Goal: Task Accomplishment & Management: Complete application form

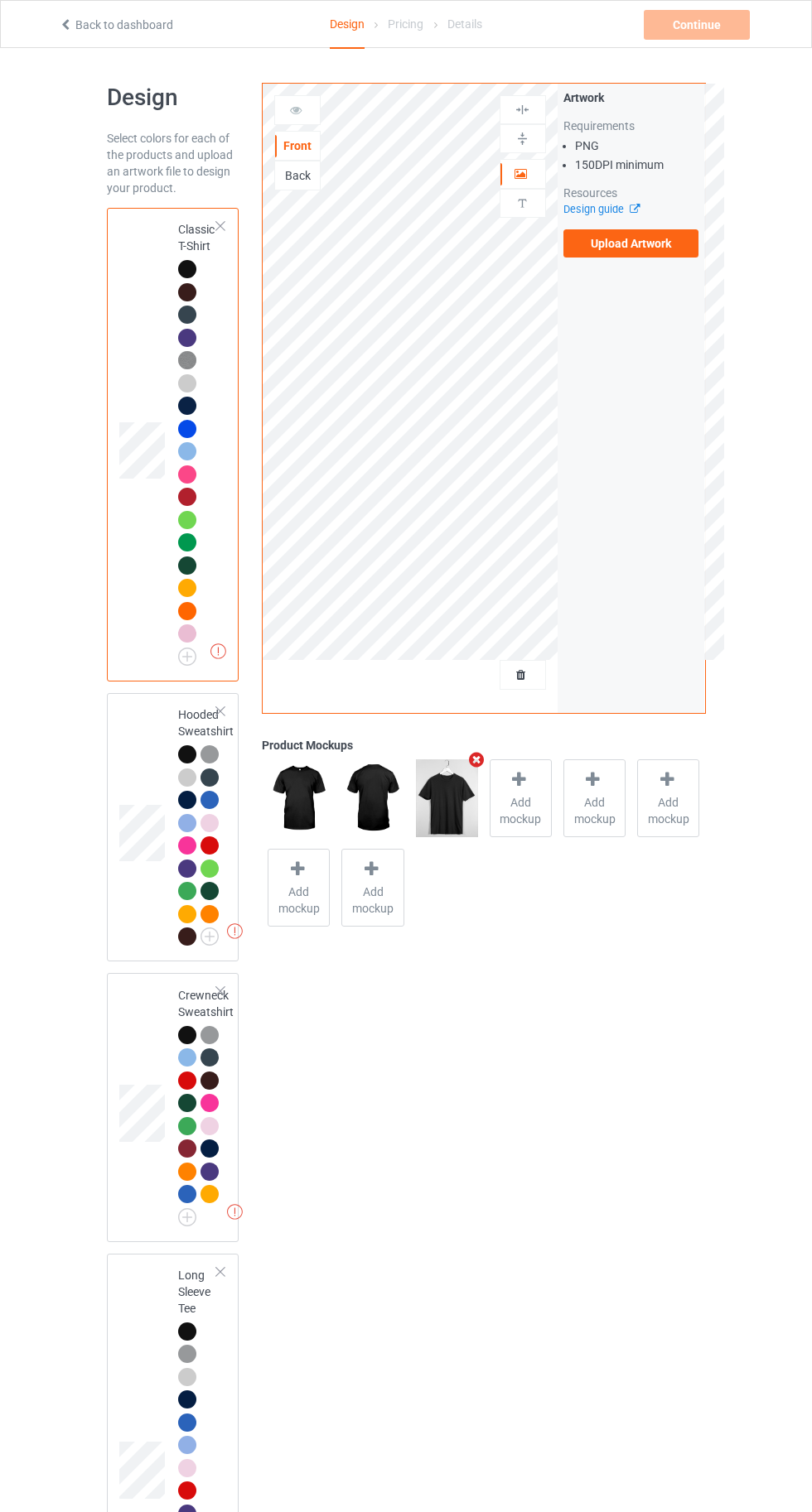
click at [650, 250] on label "Upload Artwork" at bounding box center [631, 244] width 136 height 28
click at [0, 0] on input "Upload Artwork" at bounding box center [0, 0] width 0 height 0
click at [630, 244] on label "Upload Artwork" at bounding box center [631, 244] width 136 height 28
click at [0, 0] on input "Upload Artwork" at bounding box center [0, 0] width 0 height 0
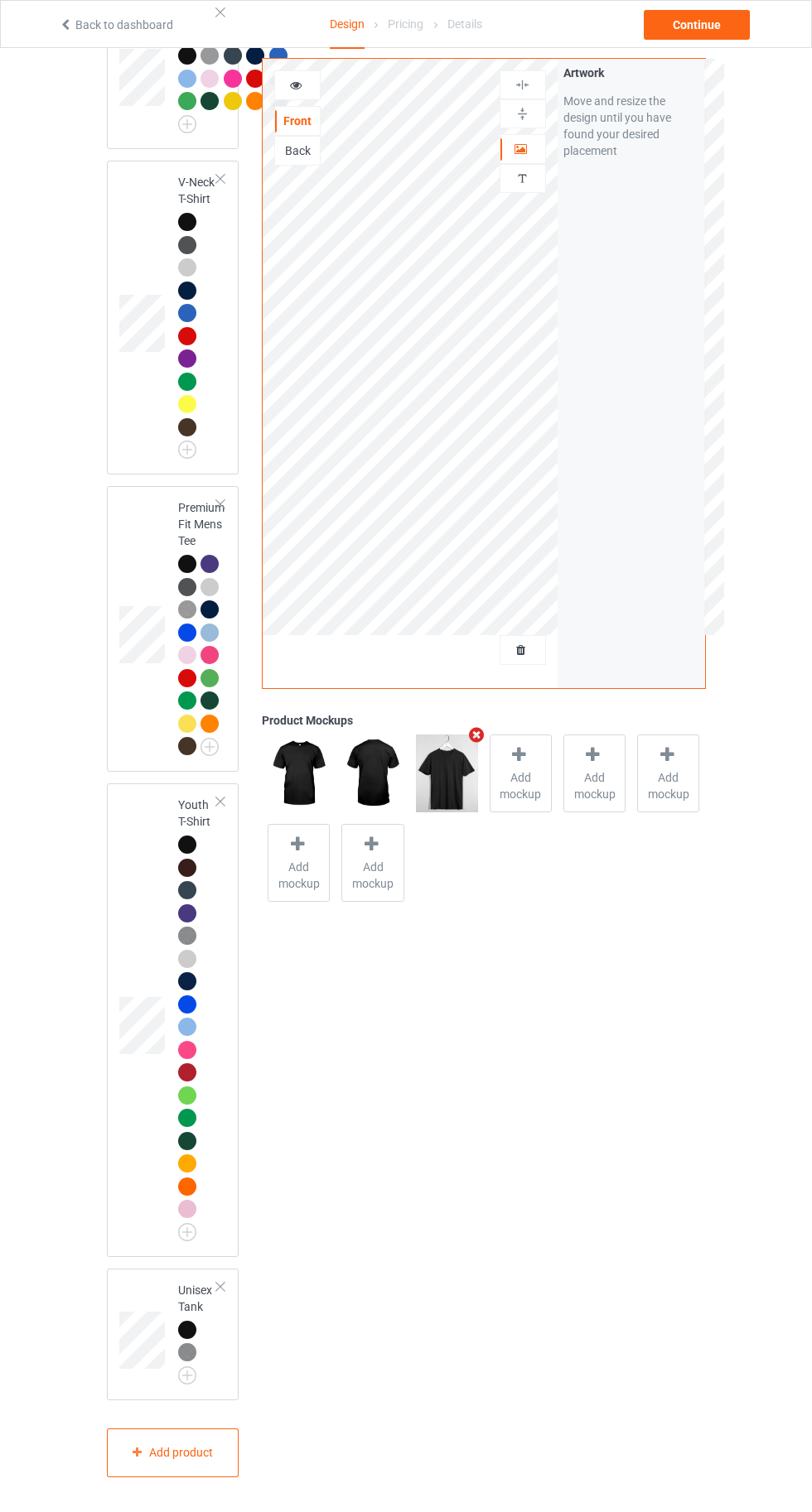
scroll to position [1848, 0]
click at [181, 1477] on div "Add product" at bounding box center [173, 1453] width 133 height 49
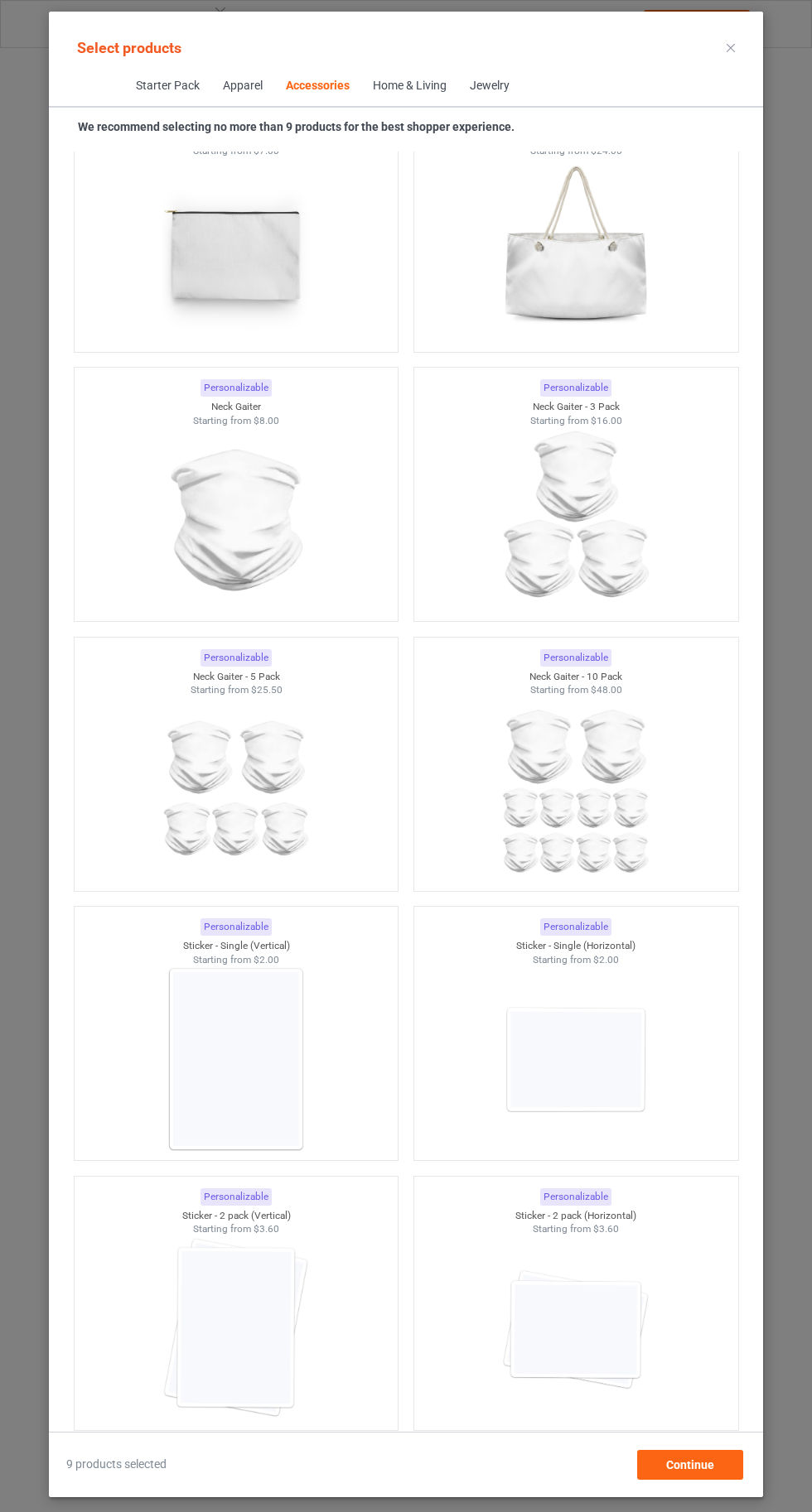
scroll to position [10187, 0]
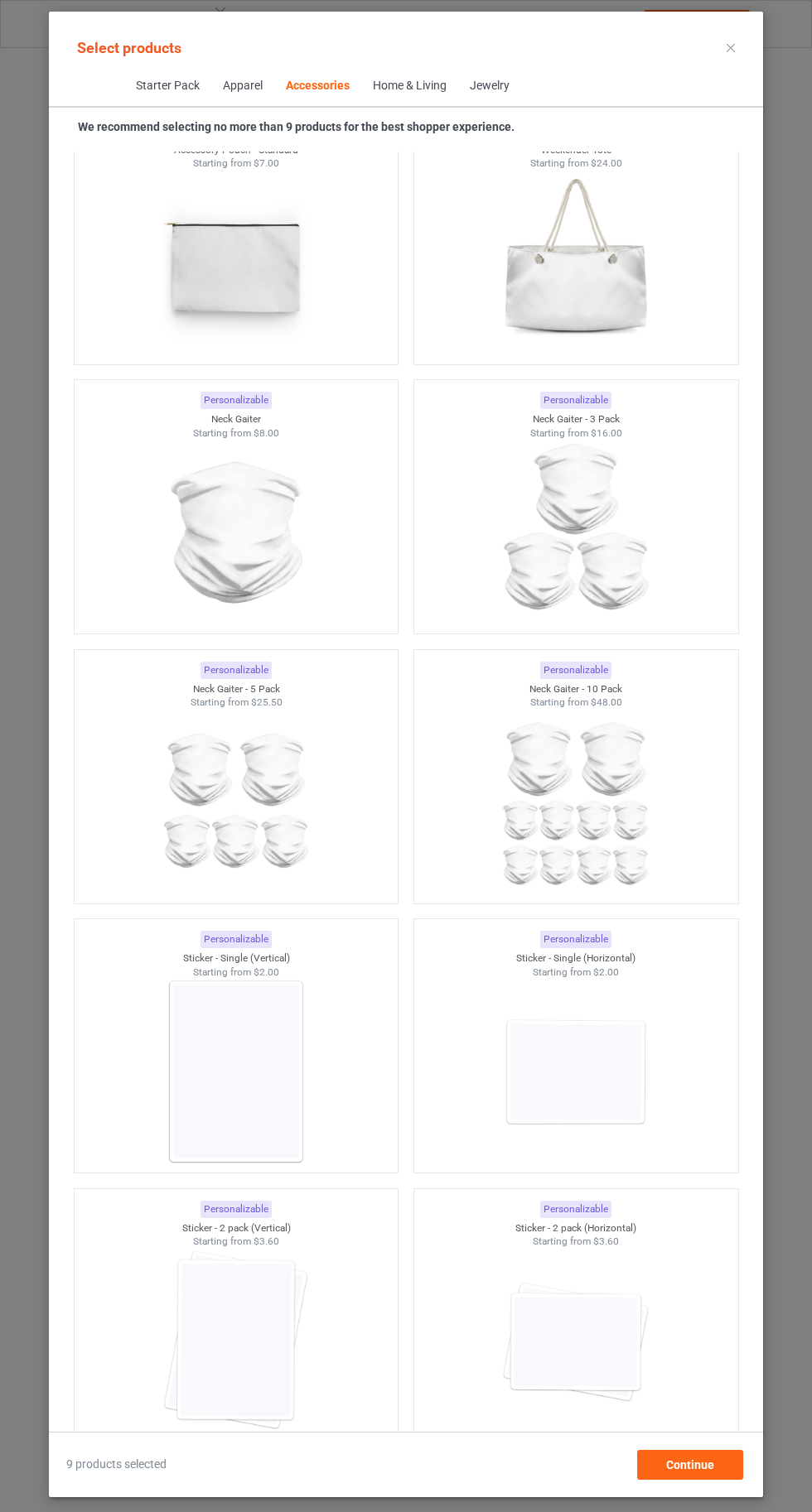
click at [595, 1064] on img at bounding box center [575, 1071] width 148 height 186
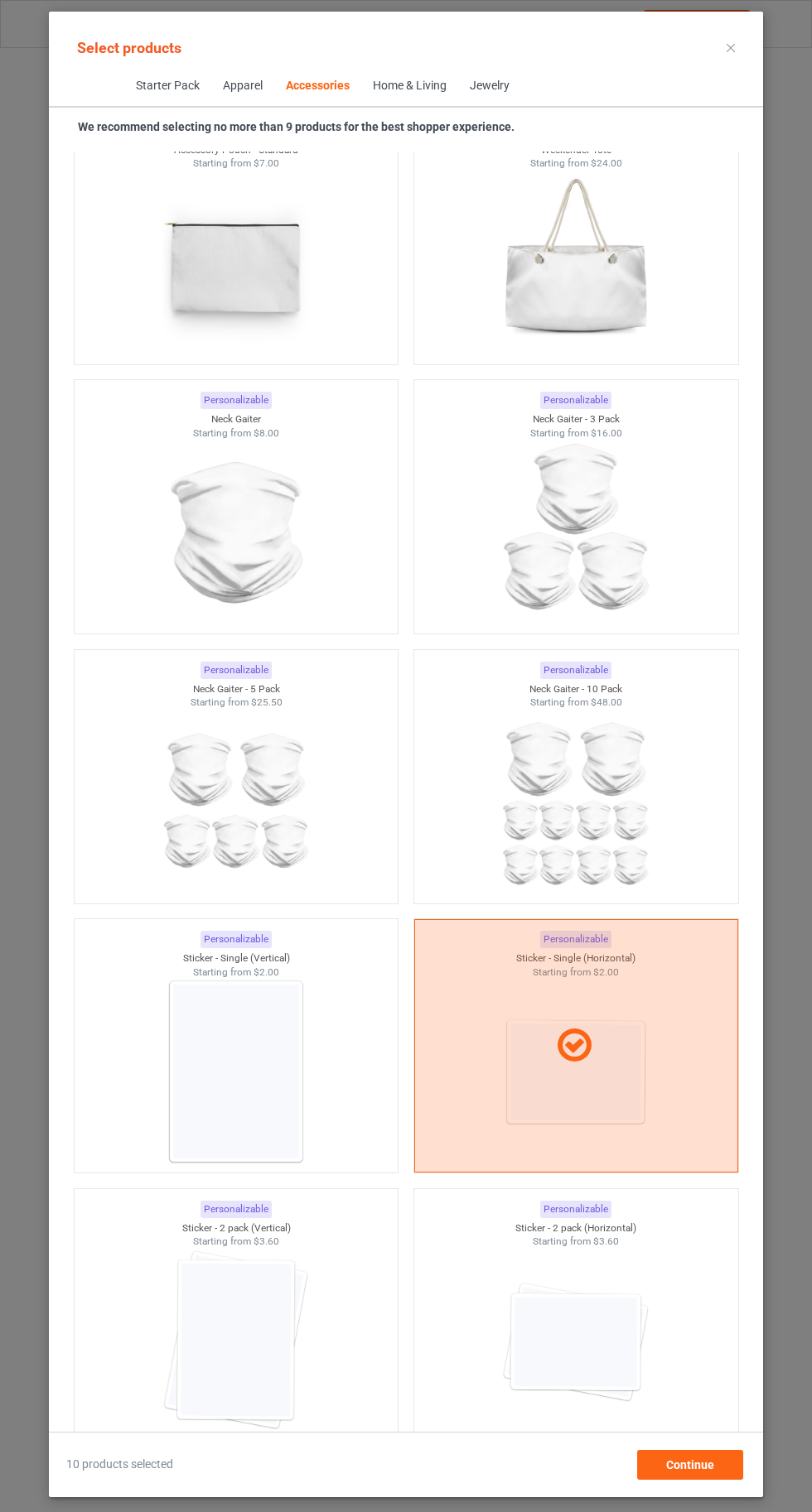
click at [571, 1341] on img at bounding box center [575, 1342] width 148 height 186
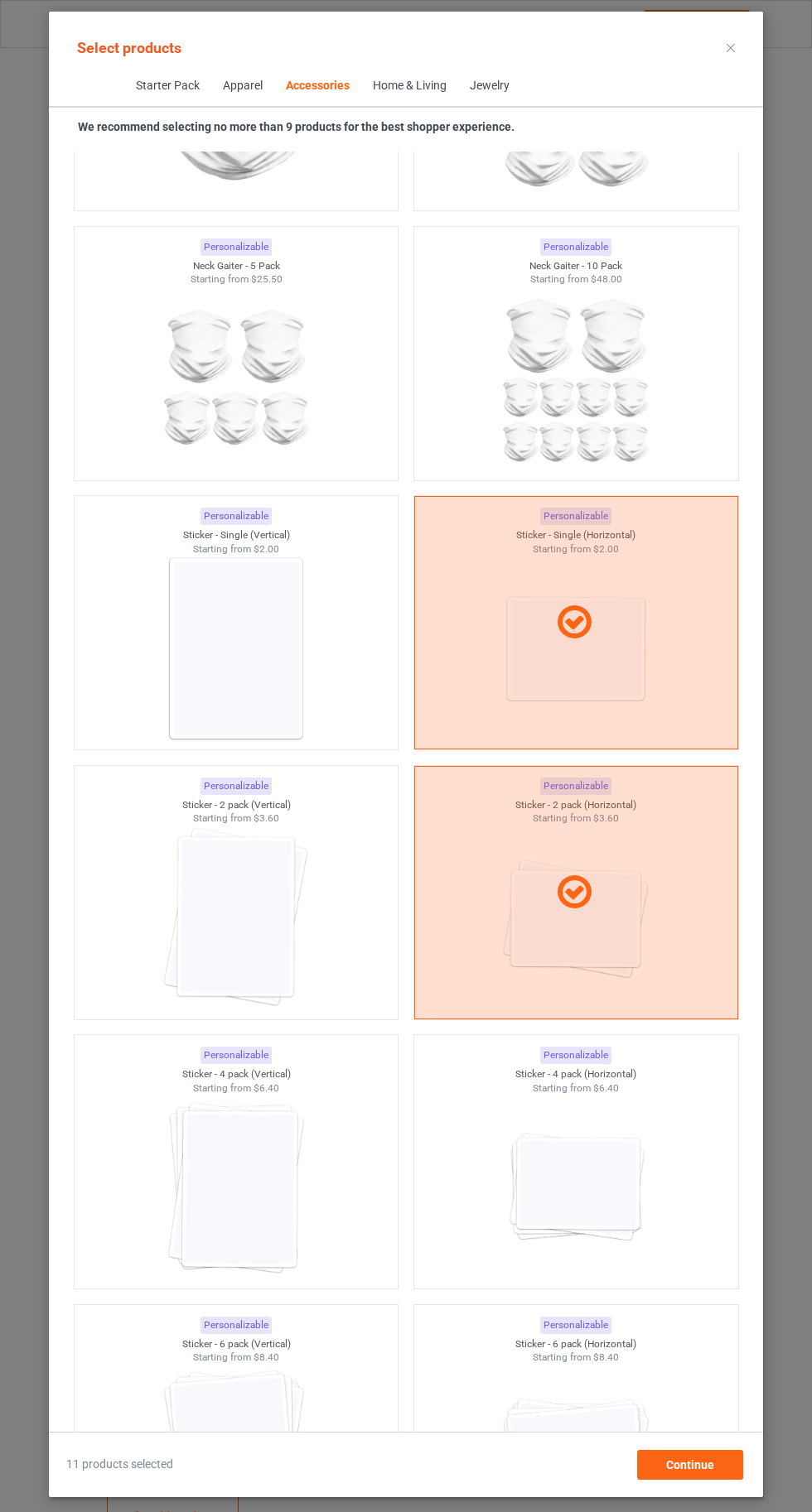
scroll to position [10620, 0]
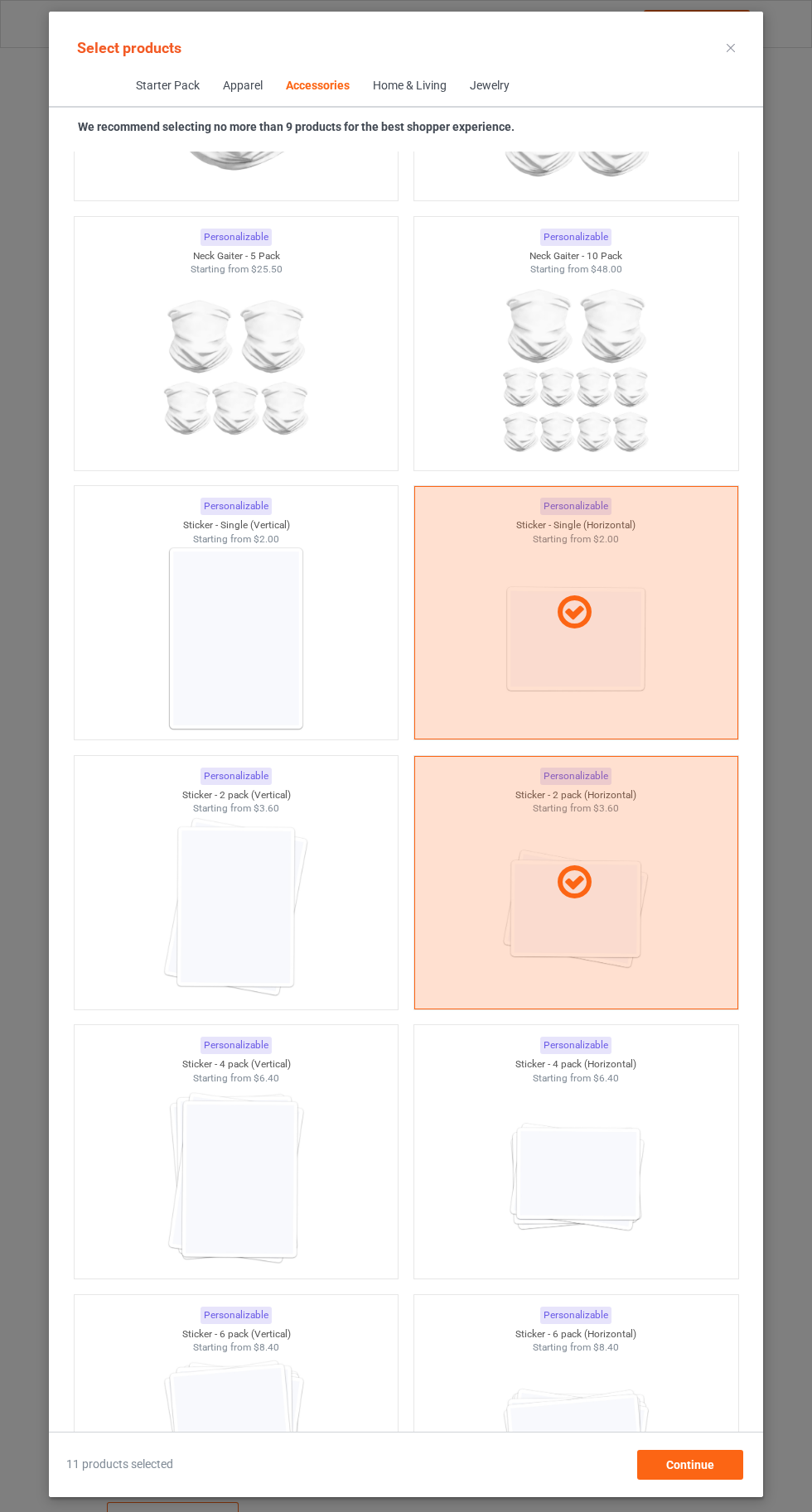
click at [236, 624] on img at bounding box center [236, 638] width 148 height 186
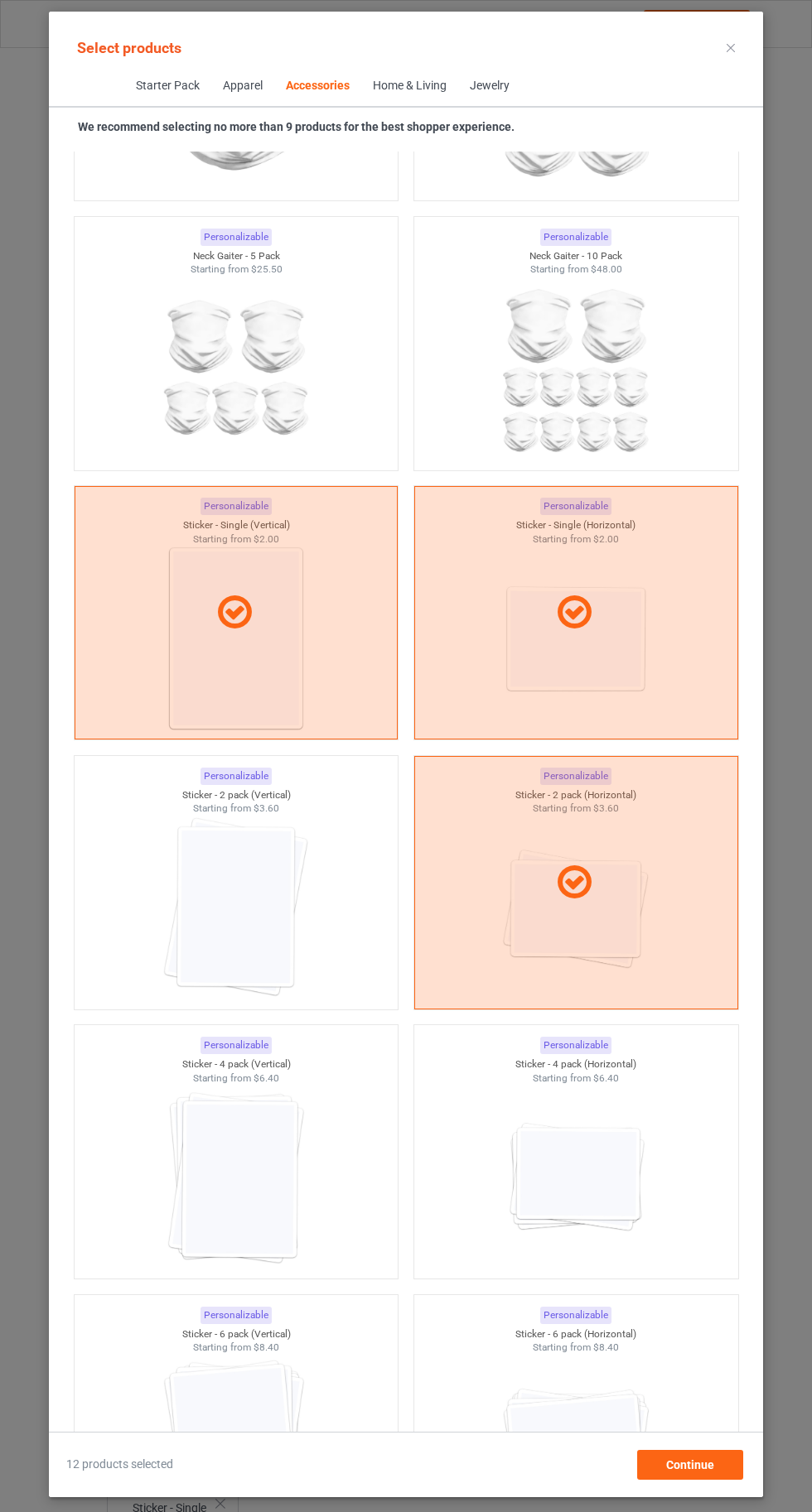
click at [236, 859] on img at bounding box center [236, 908] width 148 height 186
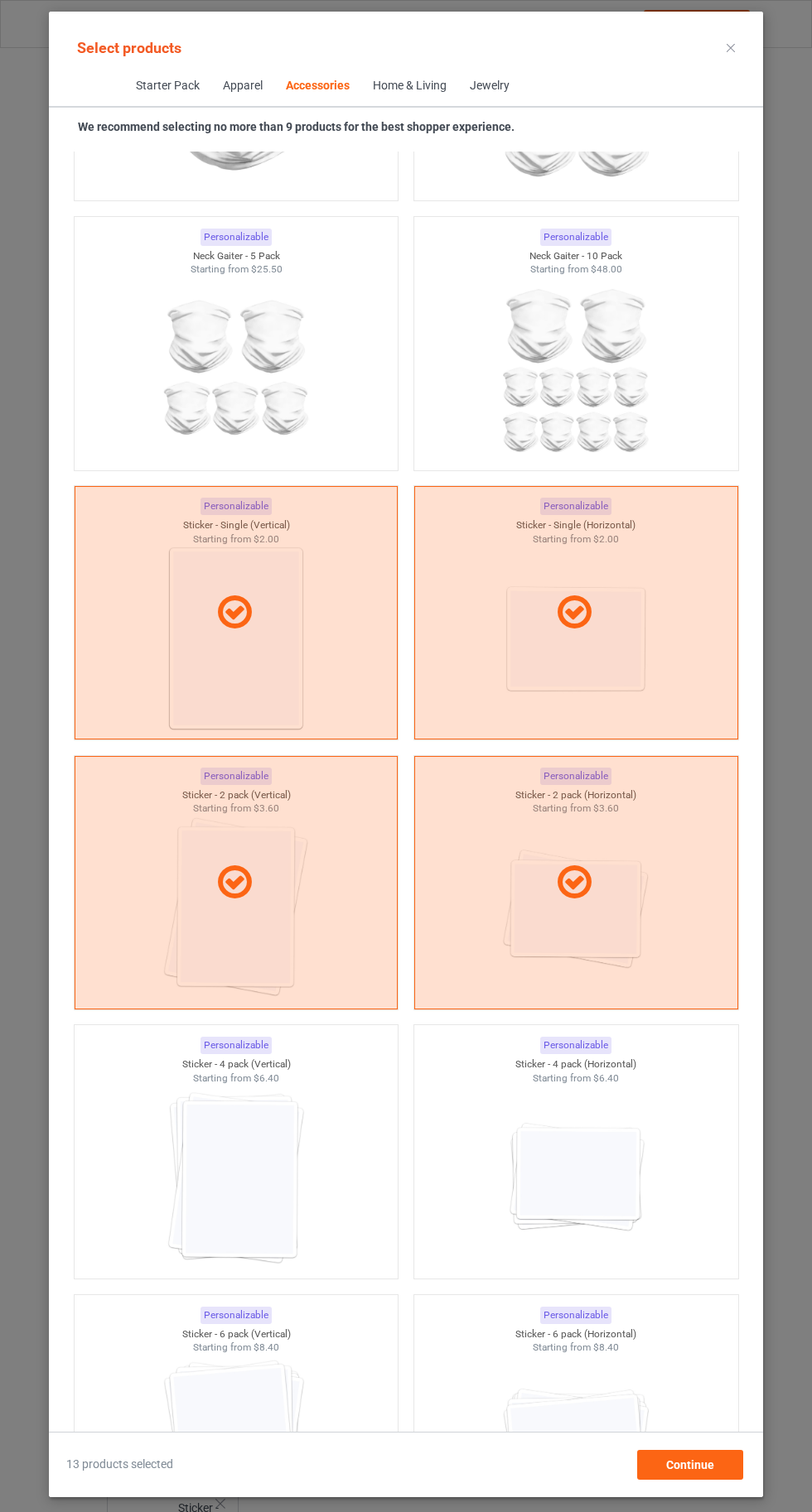
click at [614, 1155] on img at bounding box center [575, 1178] width 148 height 186
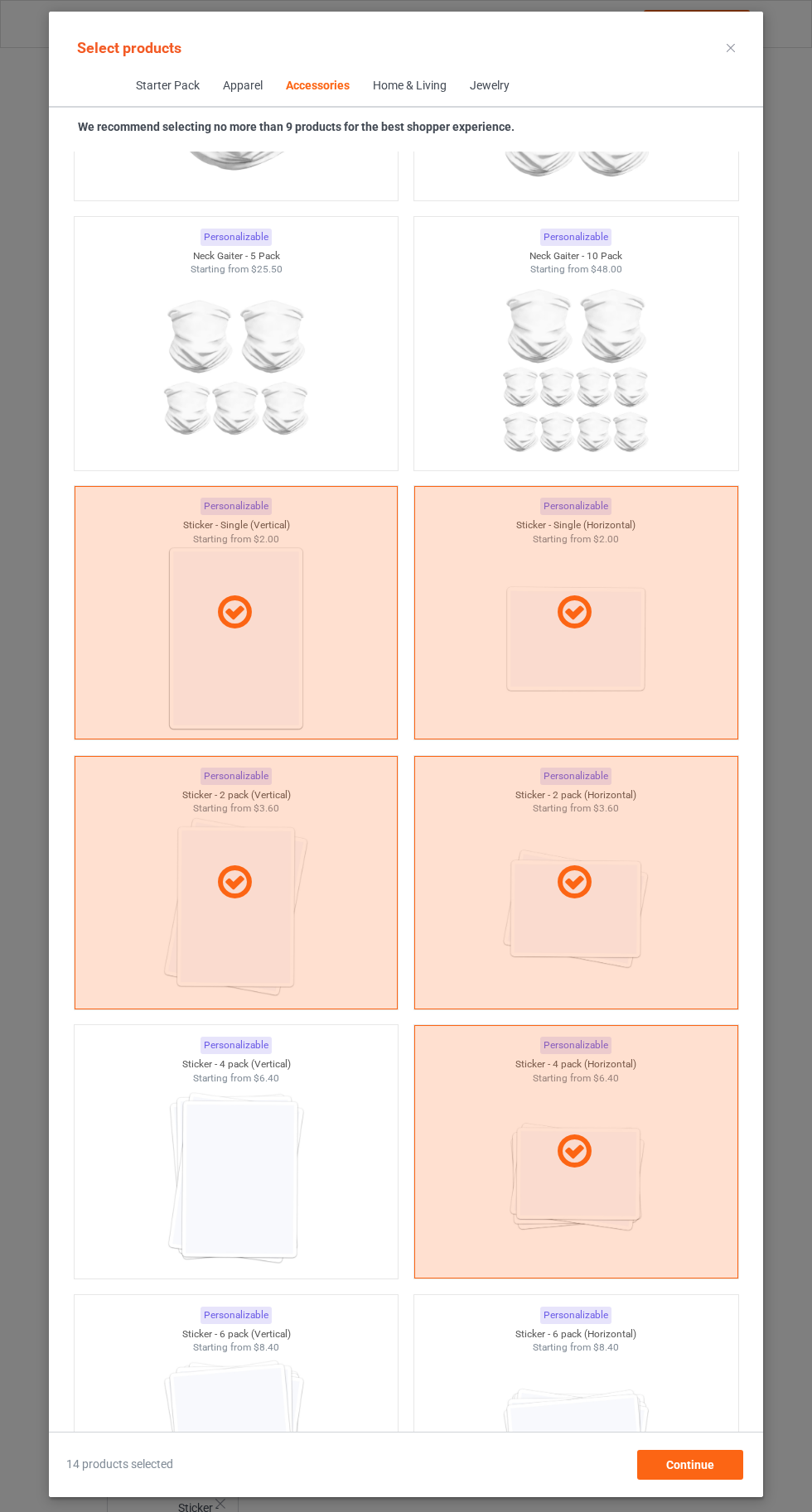
click at [242, 1147] on img at bounding box center [236, 1178] width 148 height 186
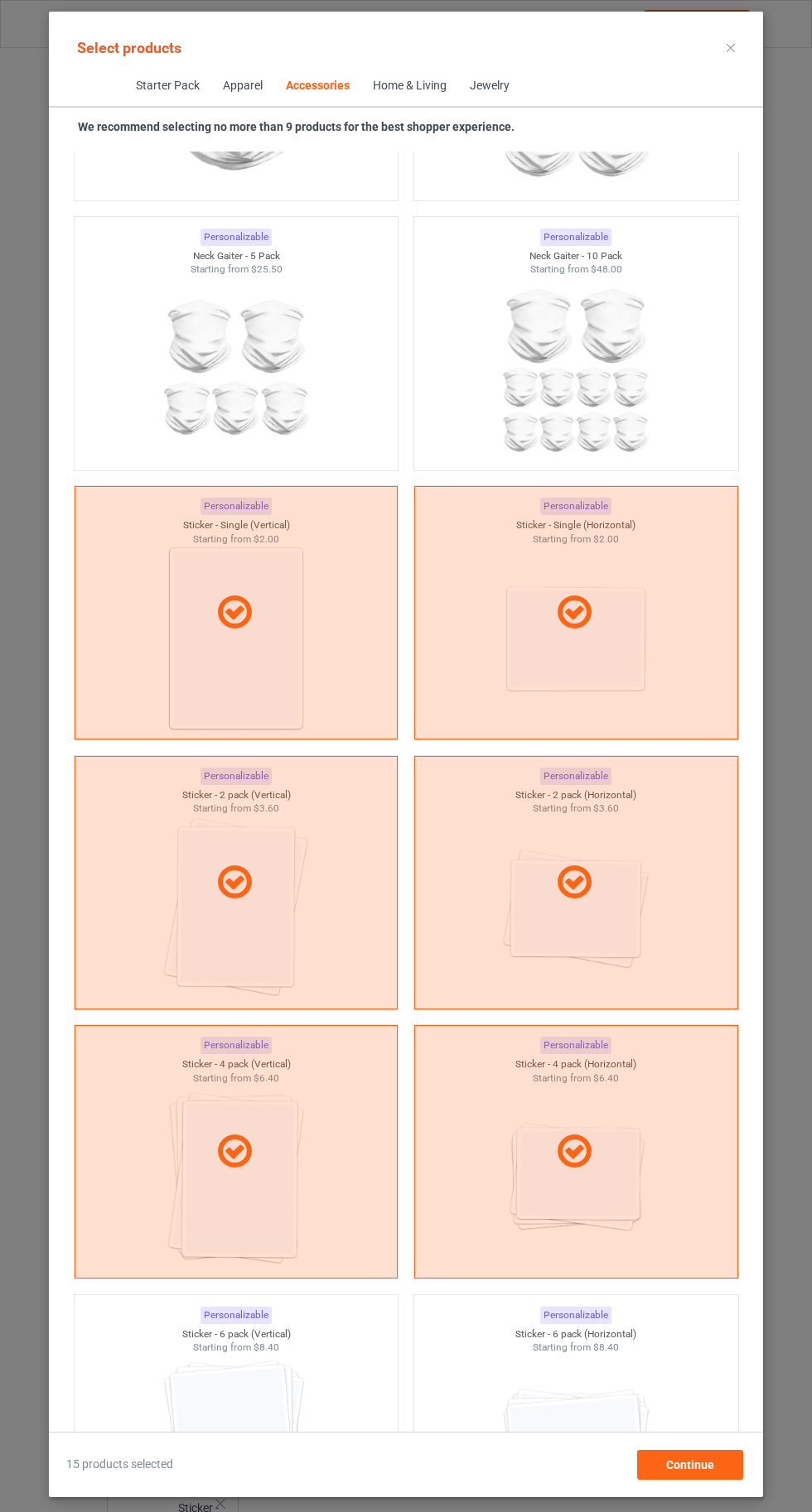
click at [598, 1447] on img at bounding box center [575, 1447] width 148 height 186
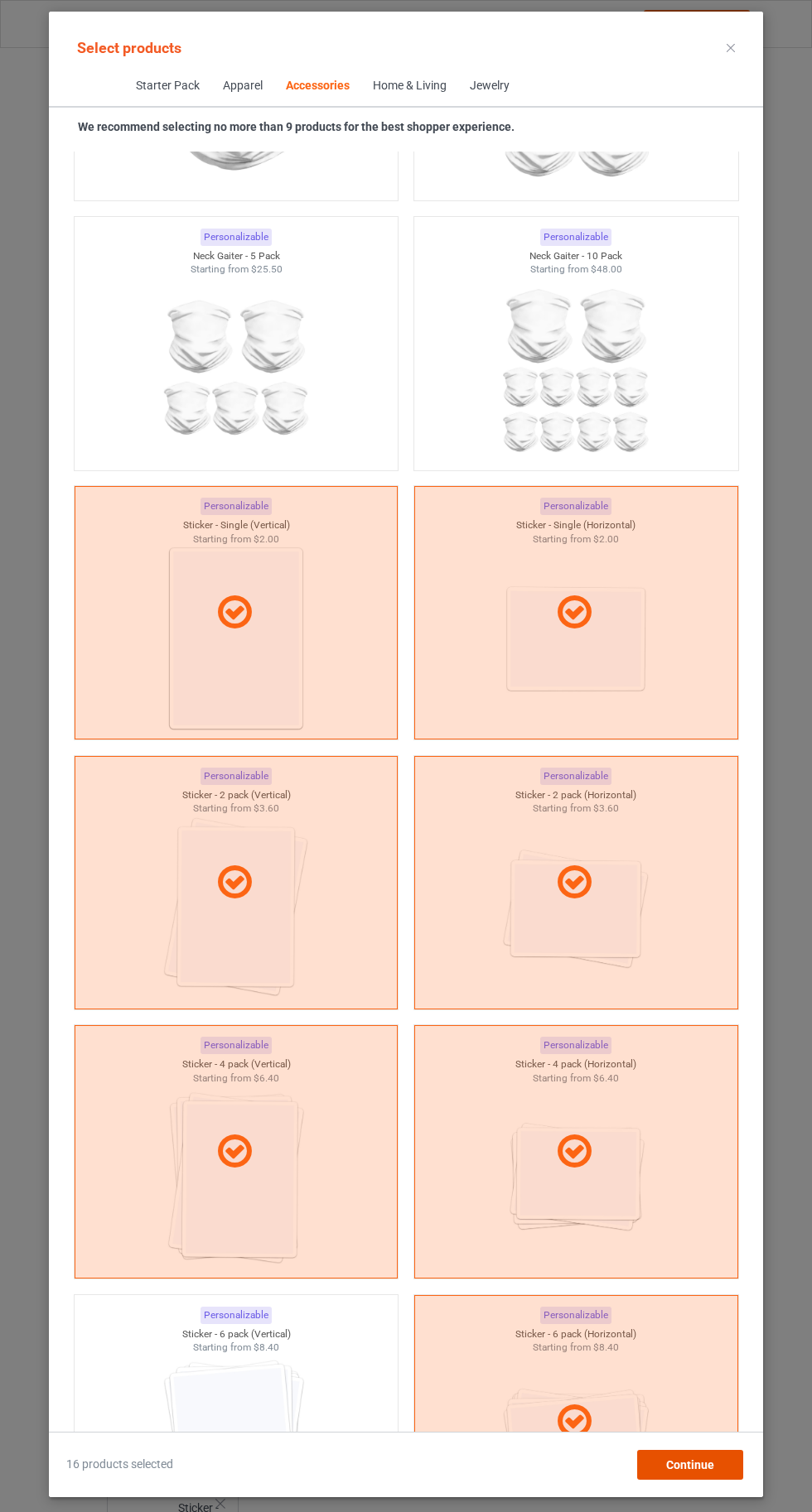
click at [719, 1480] on div "Continue" at bounding box center [690, 1465] width 106 height 30
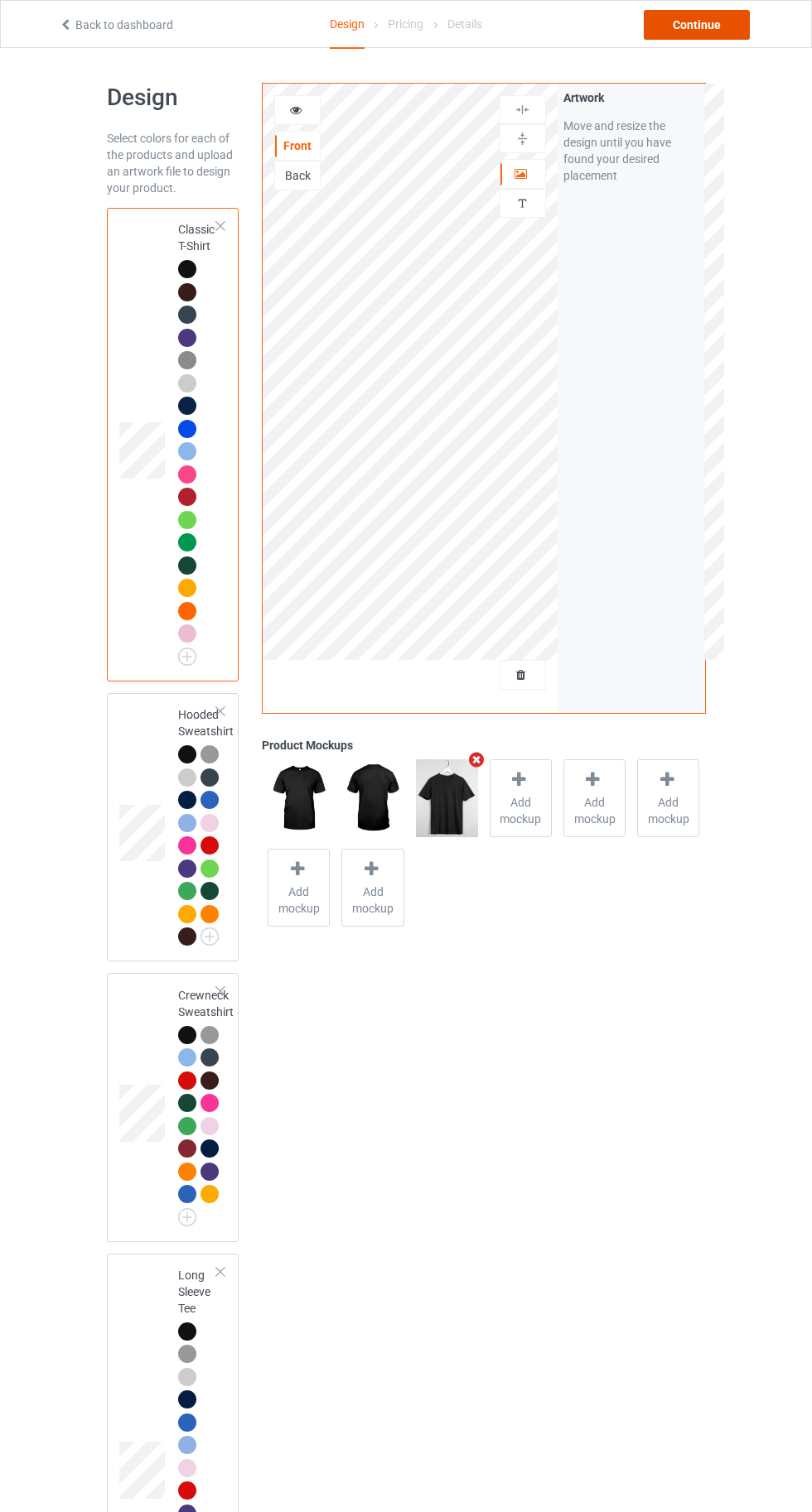
click at [712, 28] on div "Continue" at bounding box center [696, 24] width 106 height 30
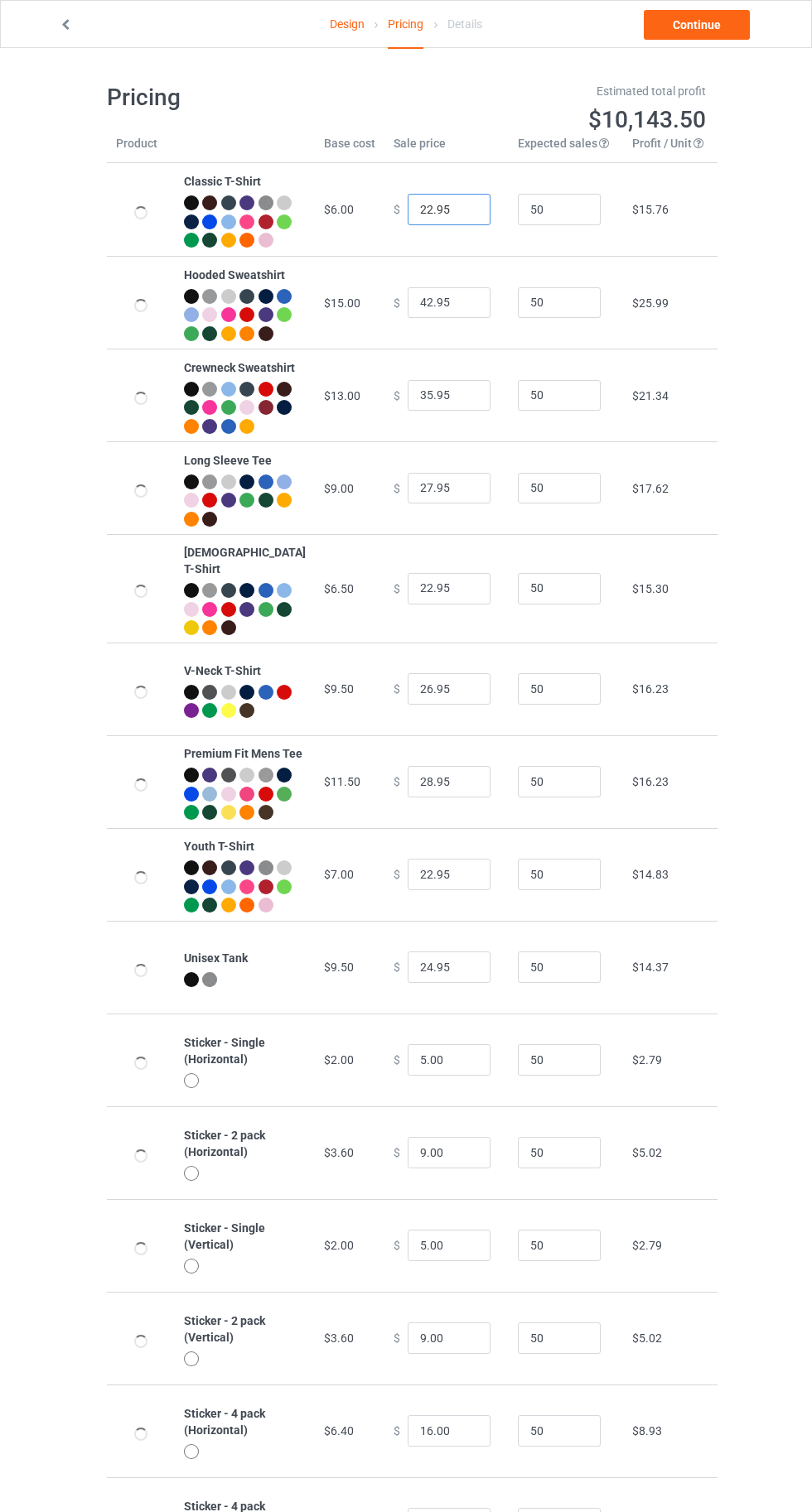
click at [410, 222] on input "22.95" at bounding box center [449, 210] width 83 height 31
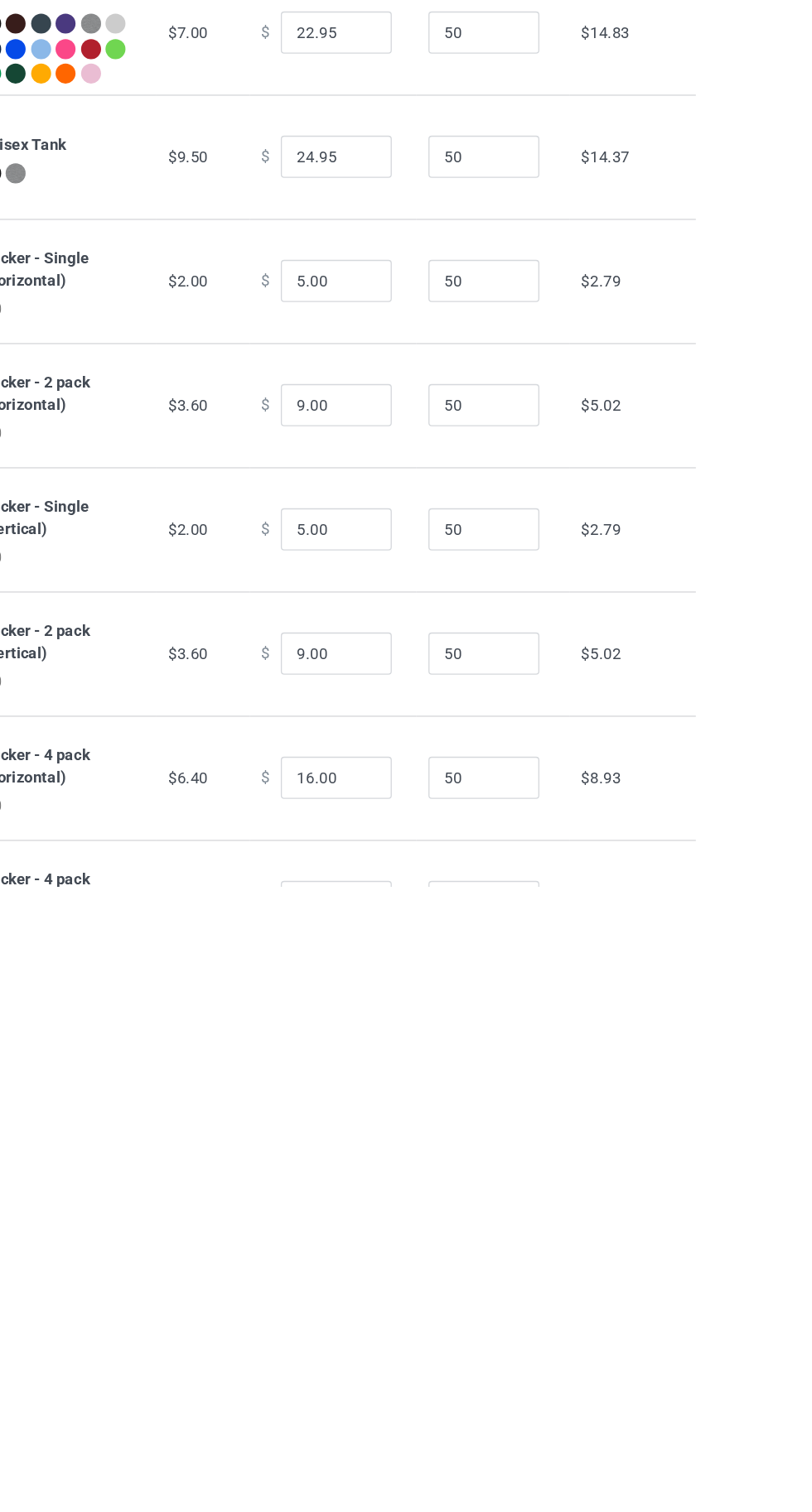
type input "20.95"
click at [411, 1076] on input "5.00" at bounding box center [449, 1060] width 83 height 31
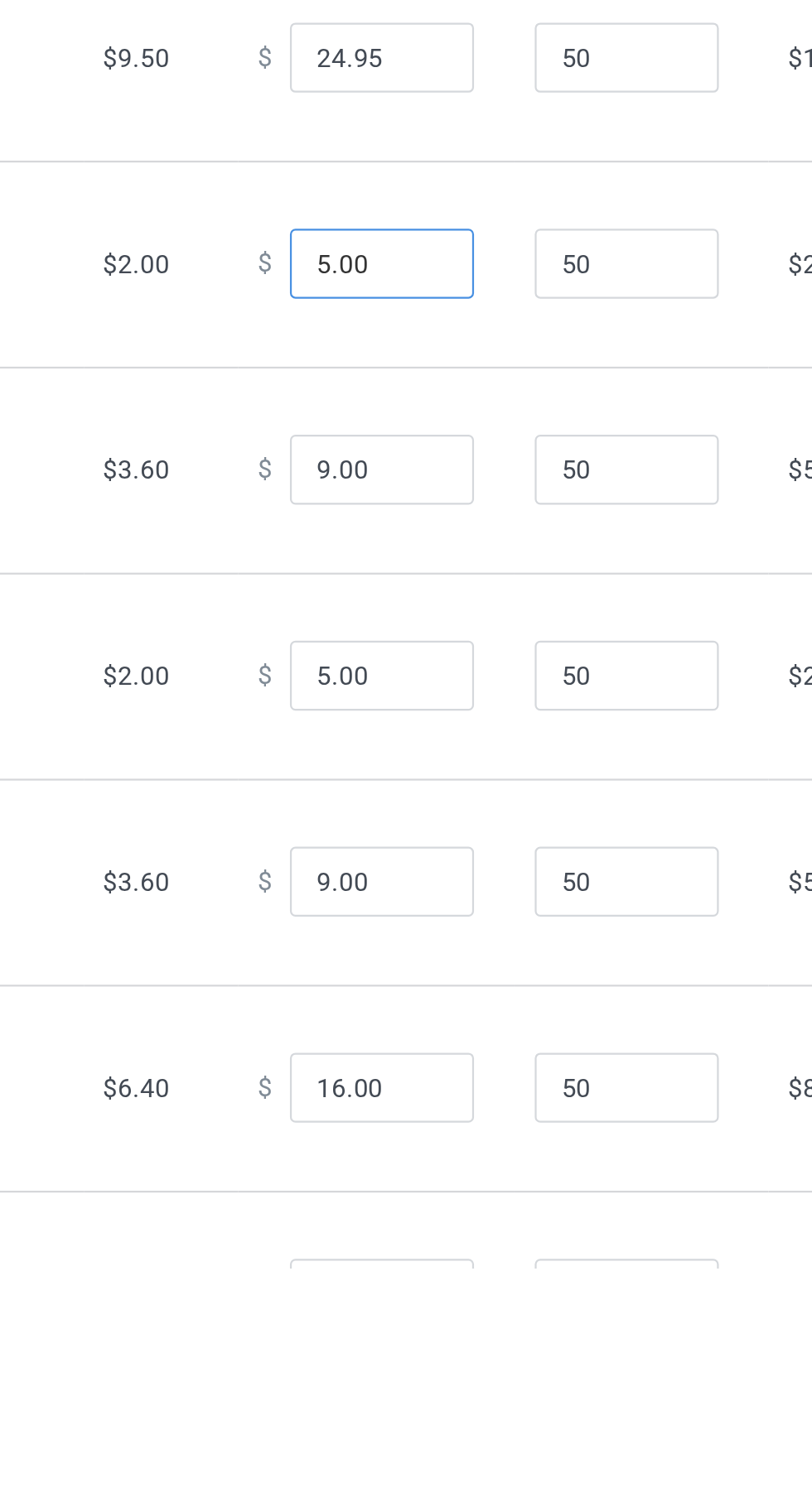
click at [408, 1076] on input "5.00" at bounding box center [449, 1060] width 83 height 31
type input "6.00"
click at [409, 1169] on input "9.00" at bounding box center [449, 1153] width 83 height 31
click at [408, 1169] on input "9.00" at bounding box center [449, 1153] width 83 height 31
type input "10.00"
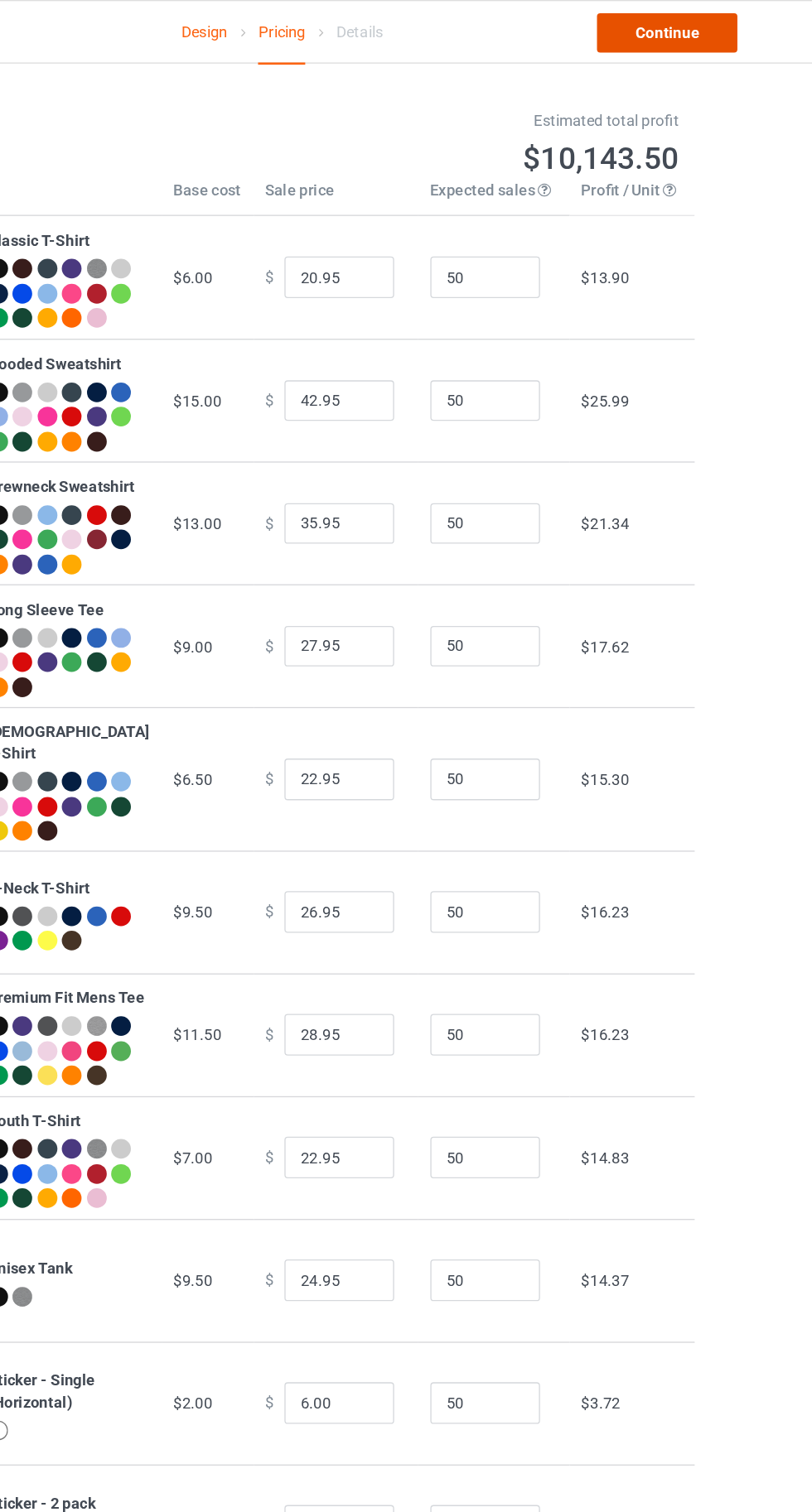
click at [693, 32] on link "Continue" at bounding box center [696, 24] width 106 height 30
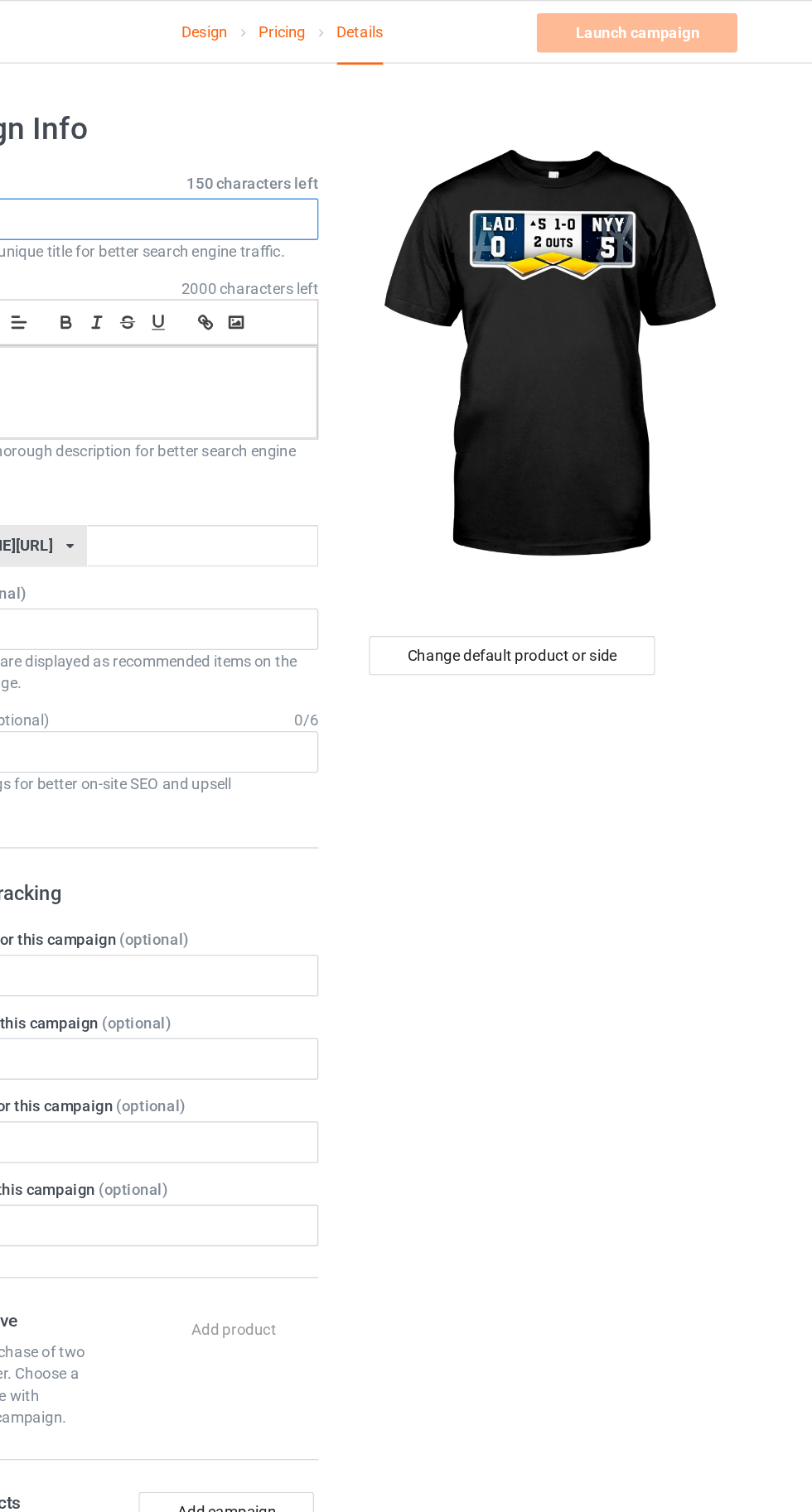
click at [279, 171] on input "text" at bounding box center [270, 166] width 327 height 31
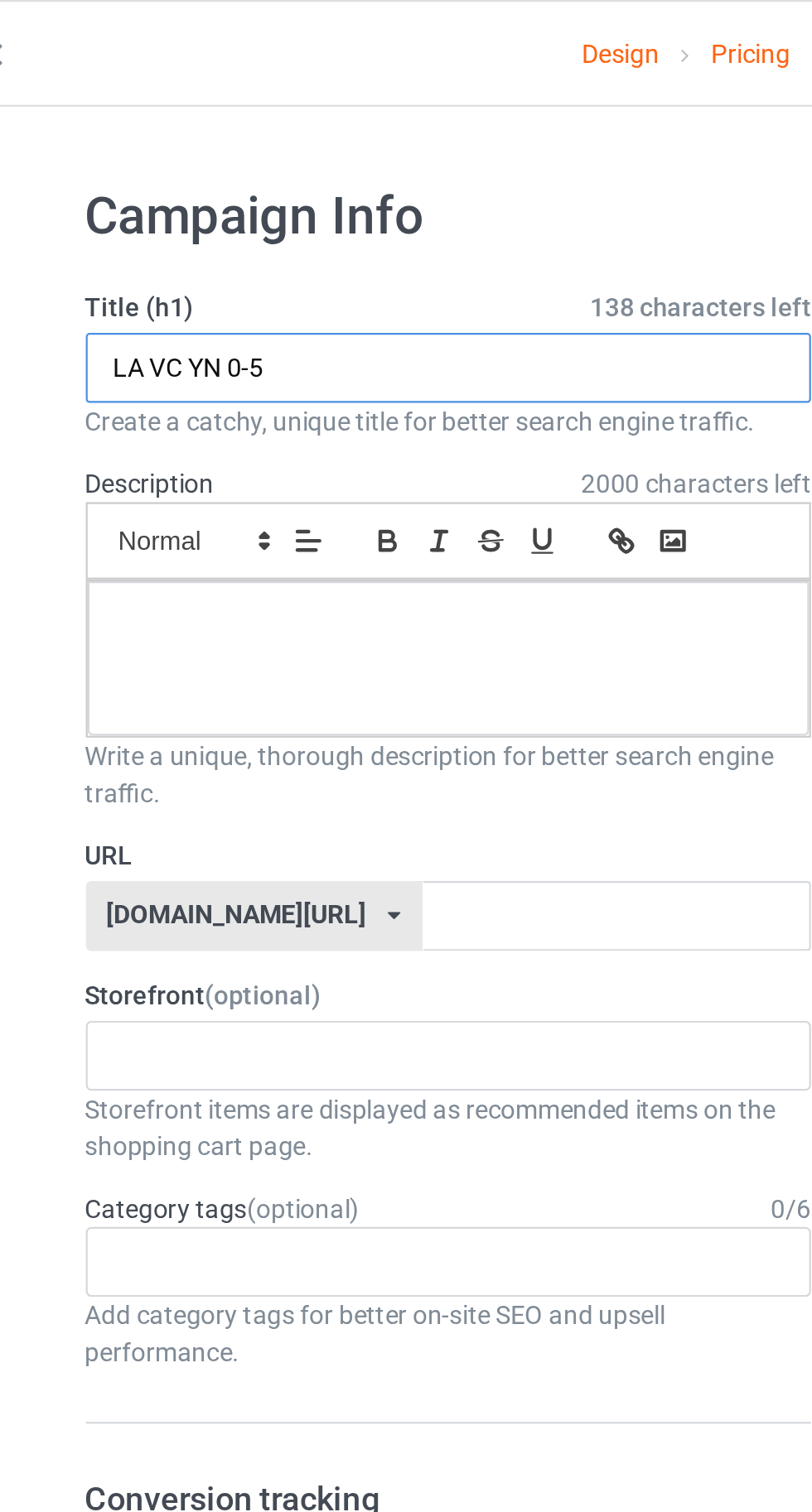
type input "LA VC YN 0-5"
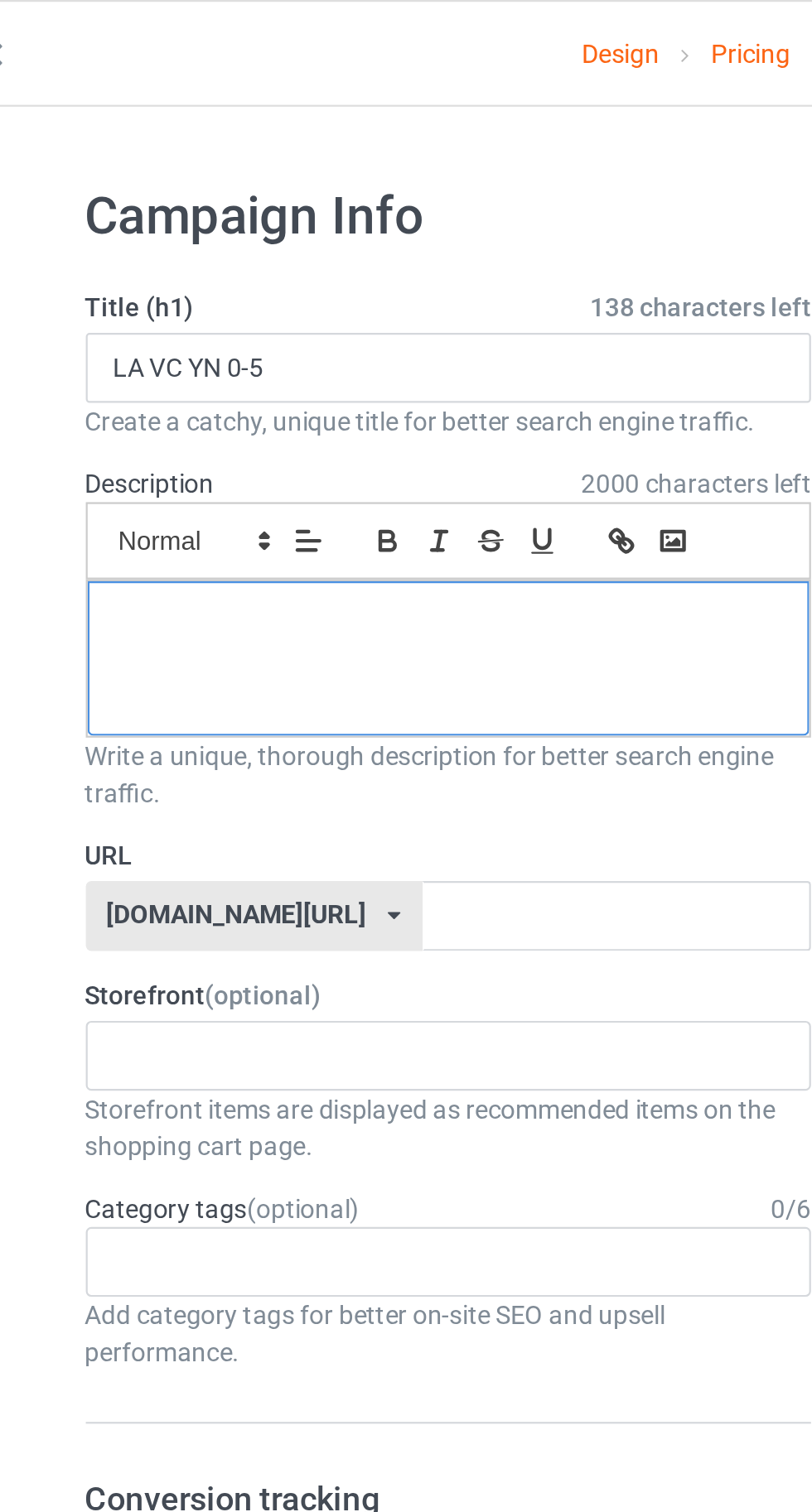
click at [172, 299] on div at bounding box center [270, 297] width 325 height 70
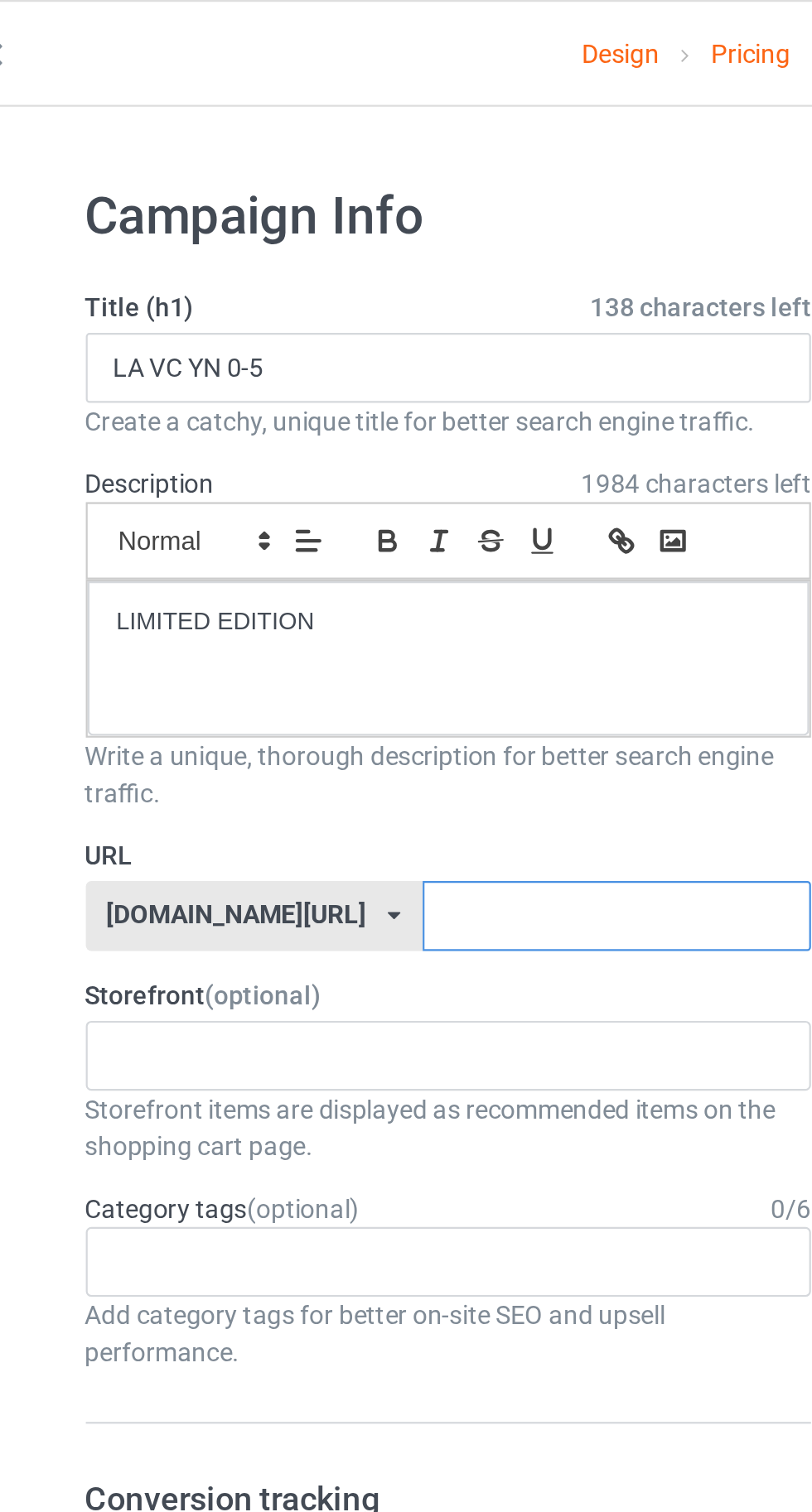
click at [348, 410] on input "text" at bounding box center [346, 412] width 175 height 31
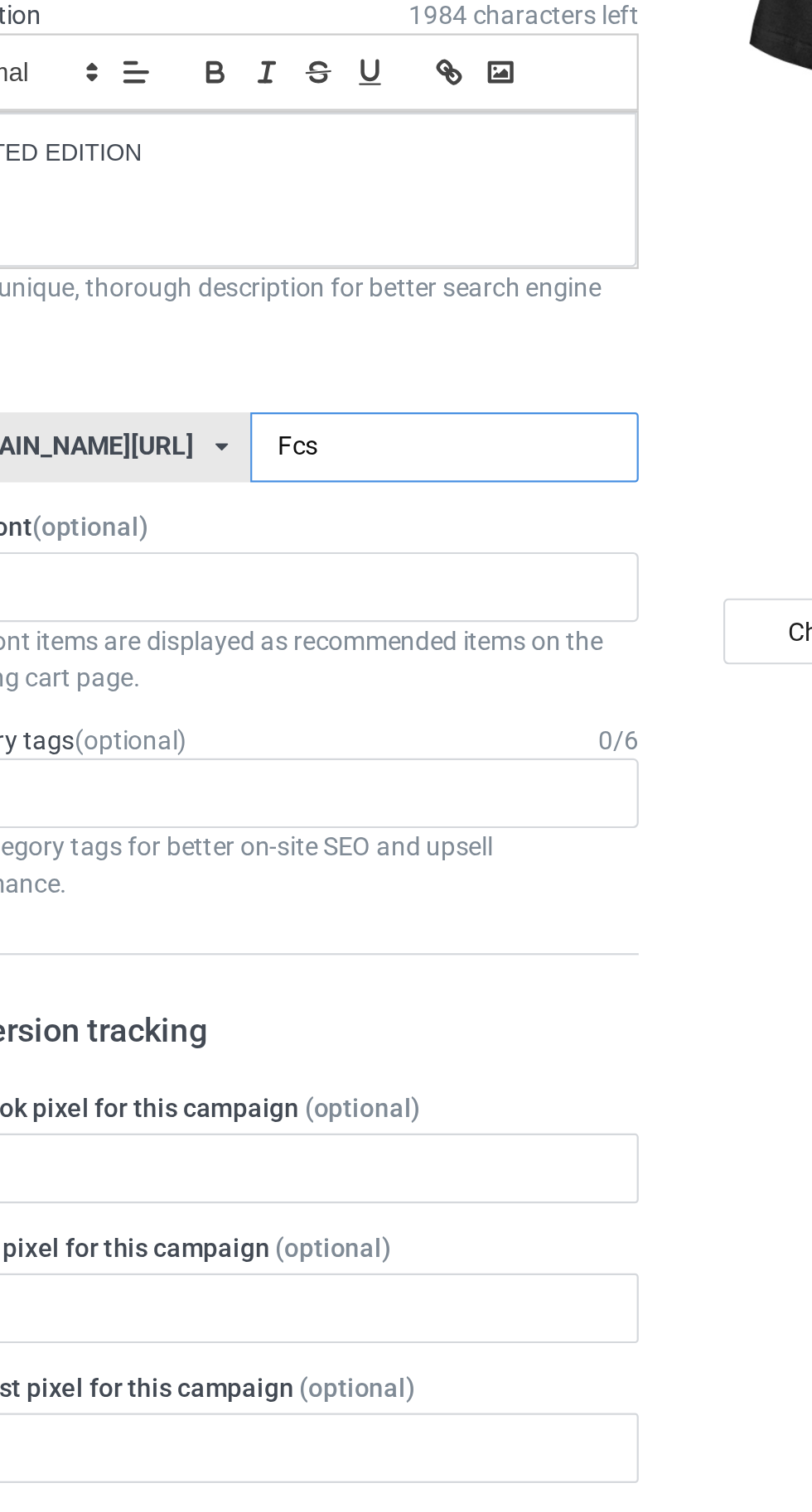
type input "Fcsj"
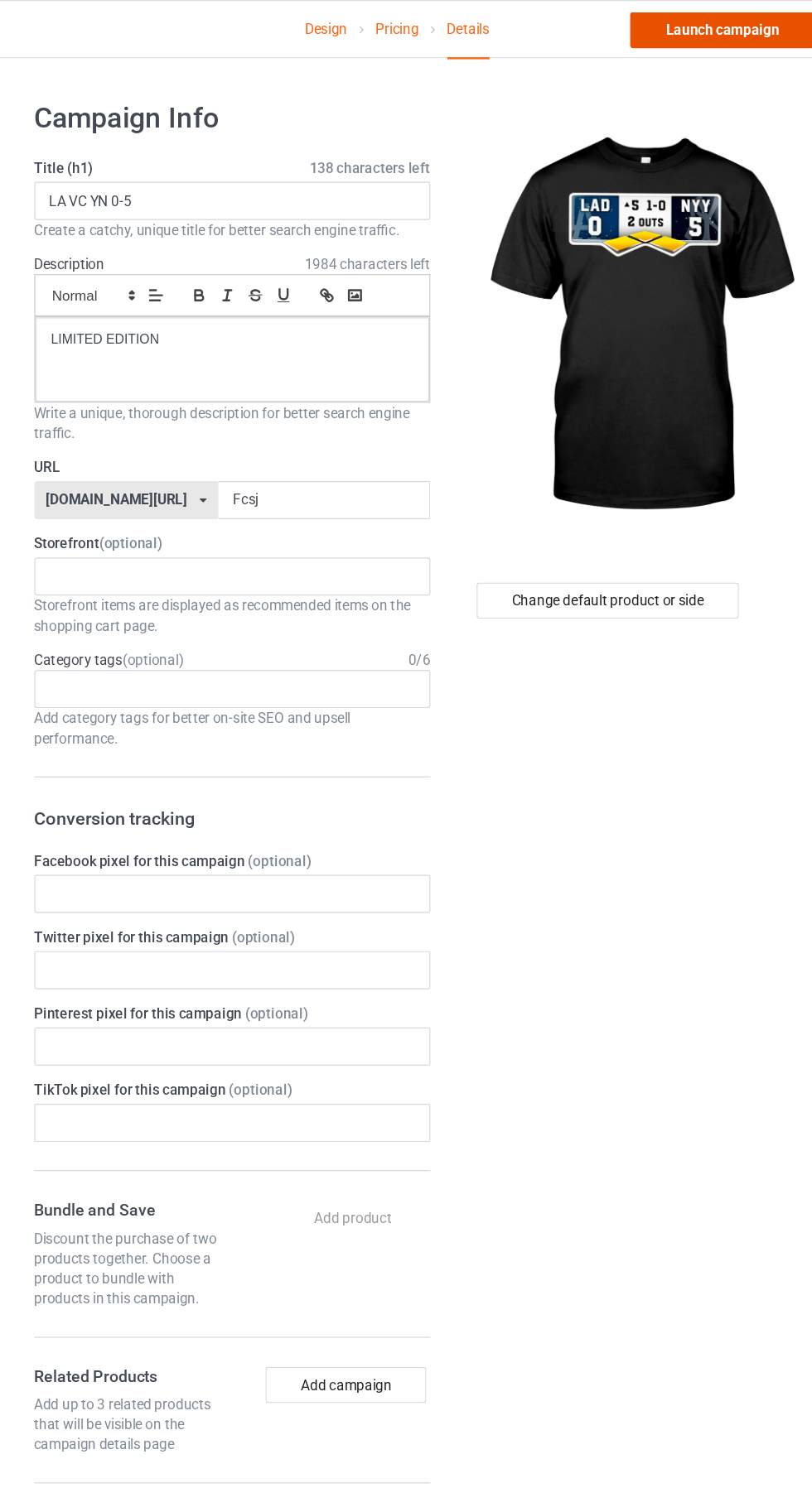
click at [665, 29] on link "Launch campaign" at bounding box center [674, 24] width 152 height 30
